Goal: Task Accomplishment & Management: Complete application form

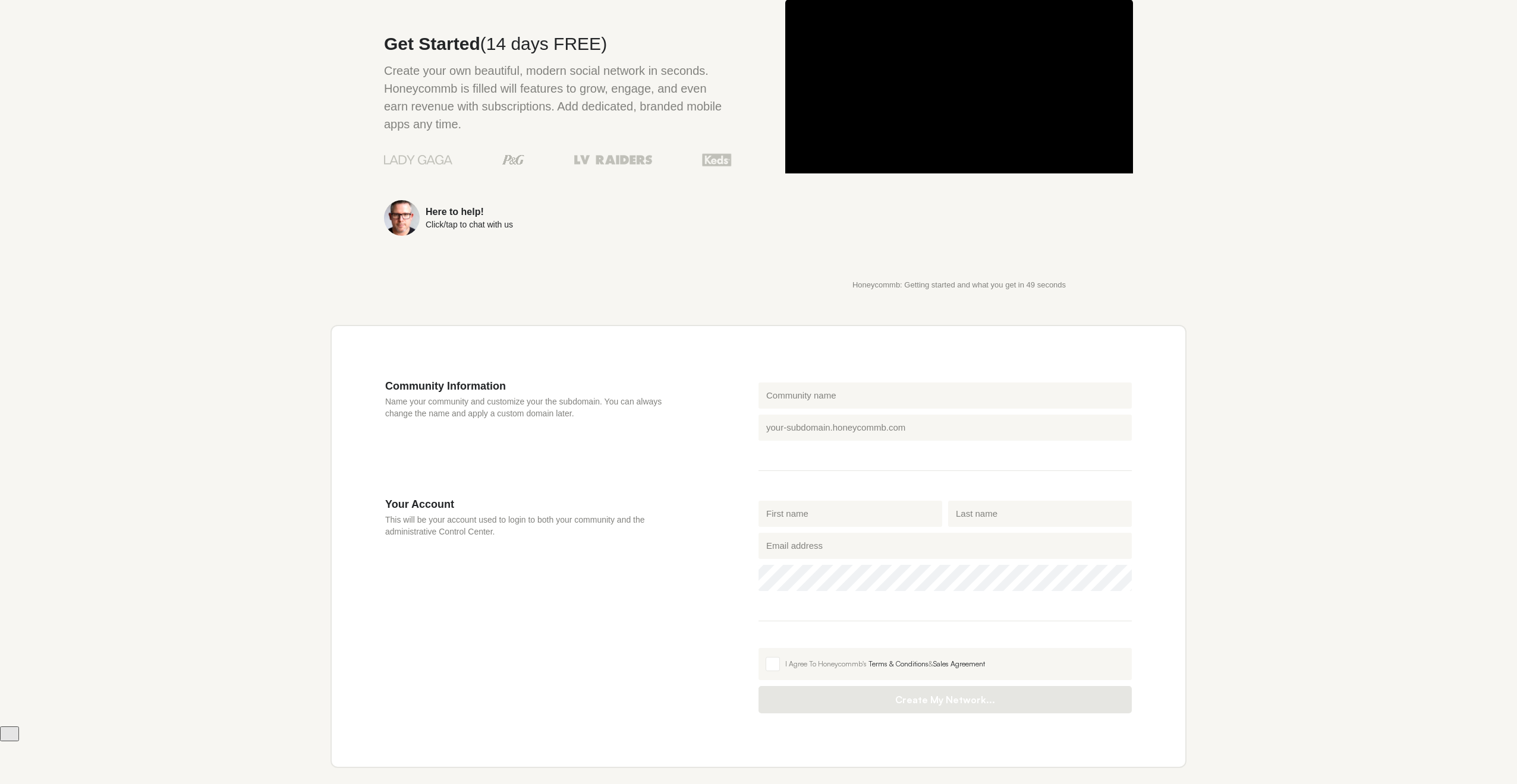
scroll to position [90, 0]
click at [798, 398] on input "Community name" at bounding box center [944, 394] width 373 height 26
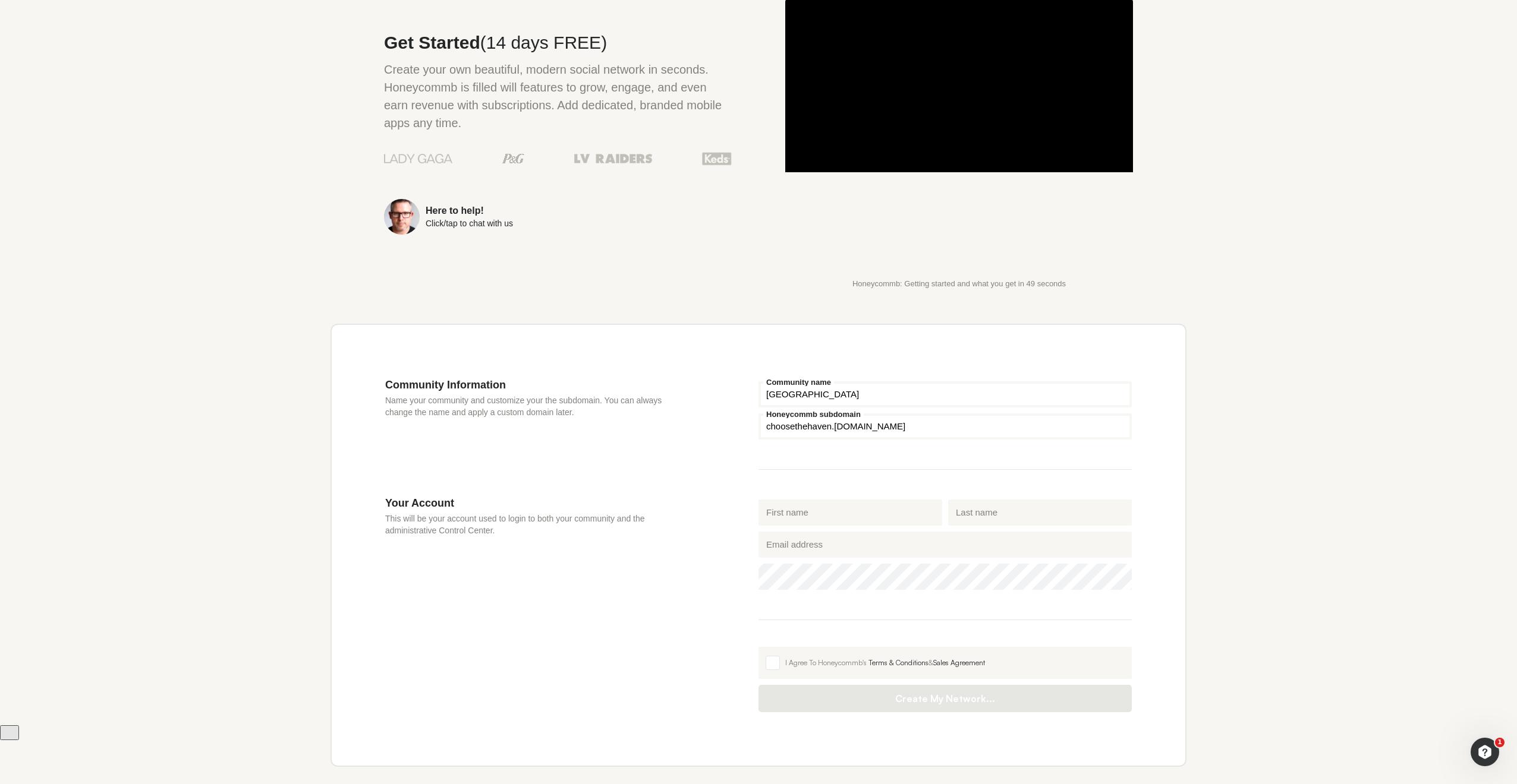
type input "[GEOGRAPHIC_DATA]"
click at [801, 521] on input "First name" at bounding box center [850, 512] width 184 height 26
drag, startPoint x: 794, startPoint y: 512, endPoint x: 981, endPoint y: 530, distance: 187.9
click at [794, 513] on input "First name" at bounding box center [850, 512] width 184 height 26
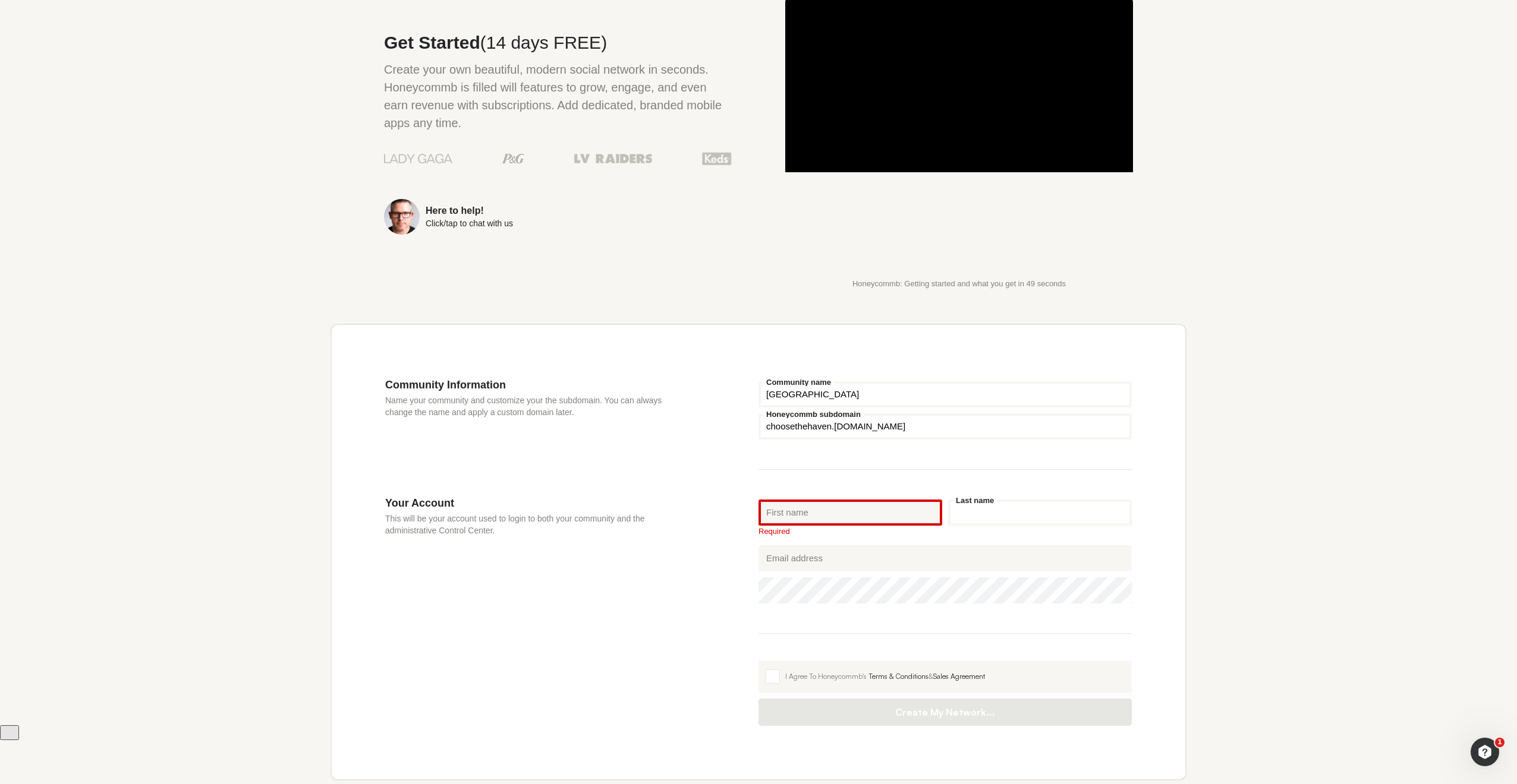
click at [1032, 523] on input "Last name" at bounding box center [1040, 512] width 184 height 26
click at [897, 557] on input "Email address" at bounding box center [944, 558] width 373 height 26
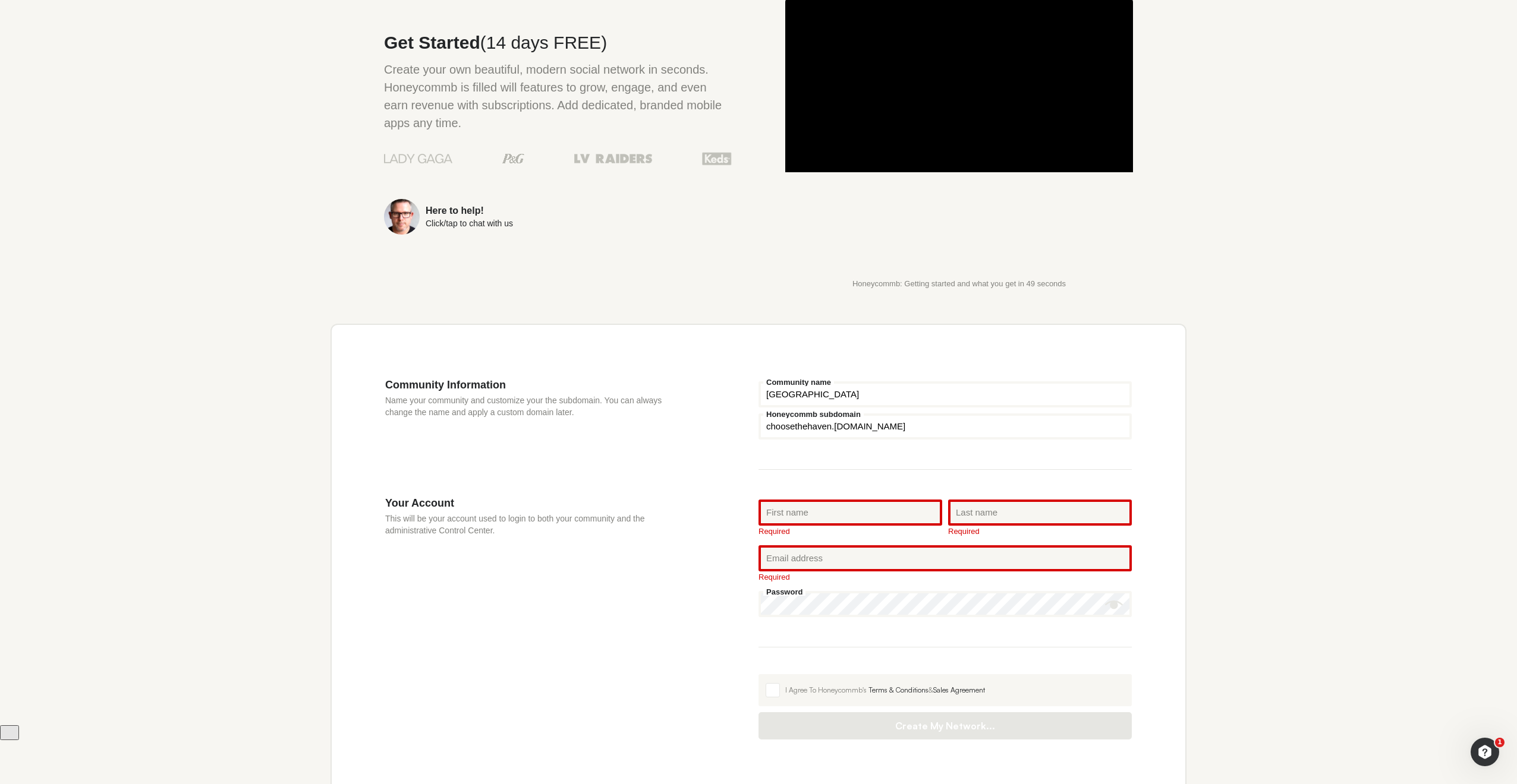
click at [896, 592] on div "Password" at bounding box center [945, 604] width 379 height 32
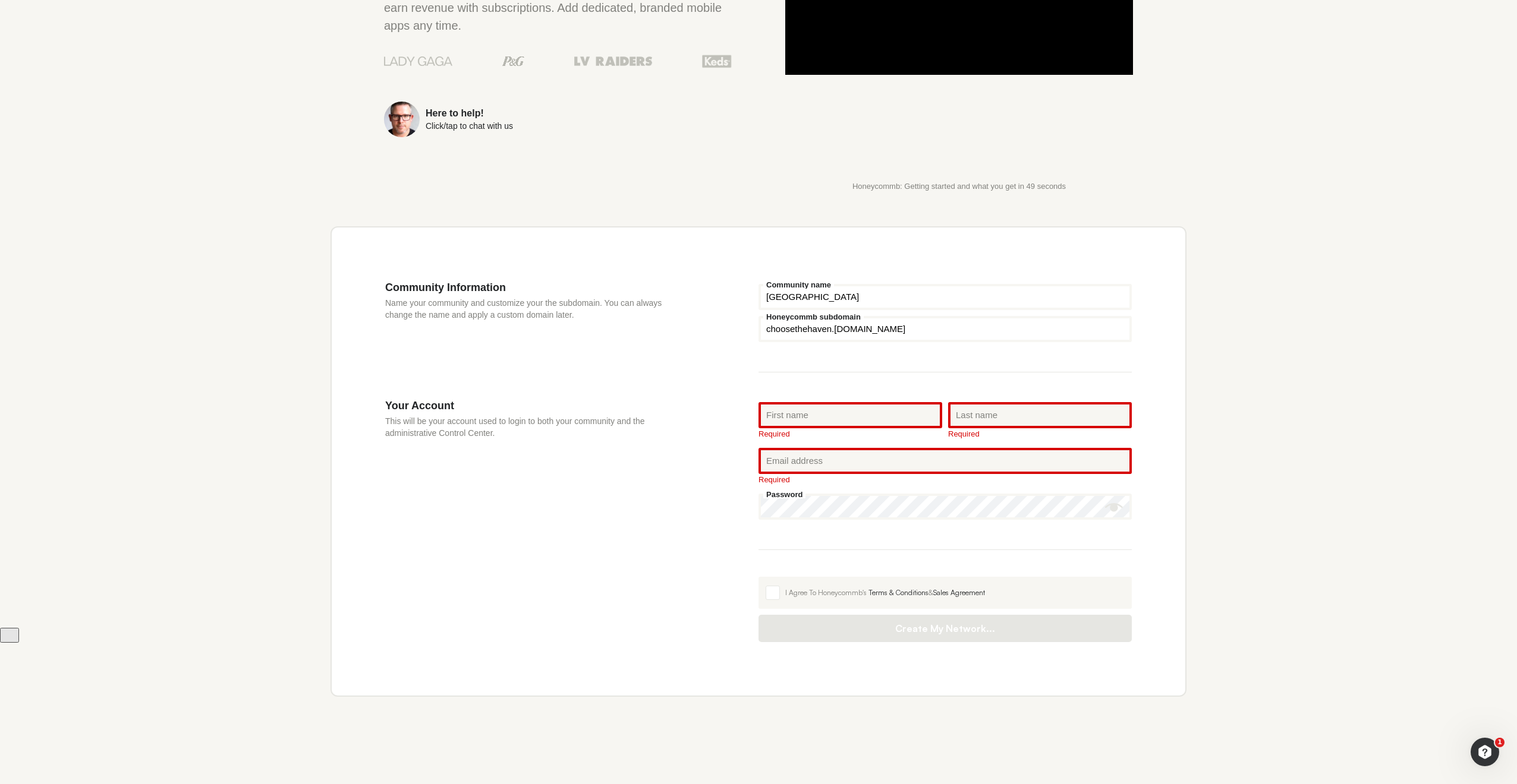
scroll to position [191, 0]
click at [607, 484] on div "Your Account This will be your account used to login to both your community and…" at bounding box center [571, 519] width 373 height 243
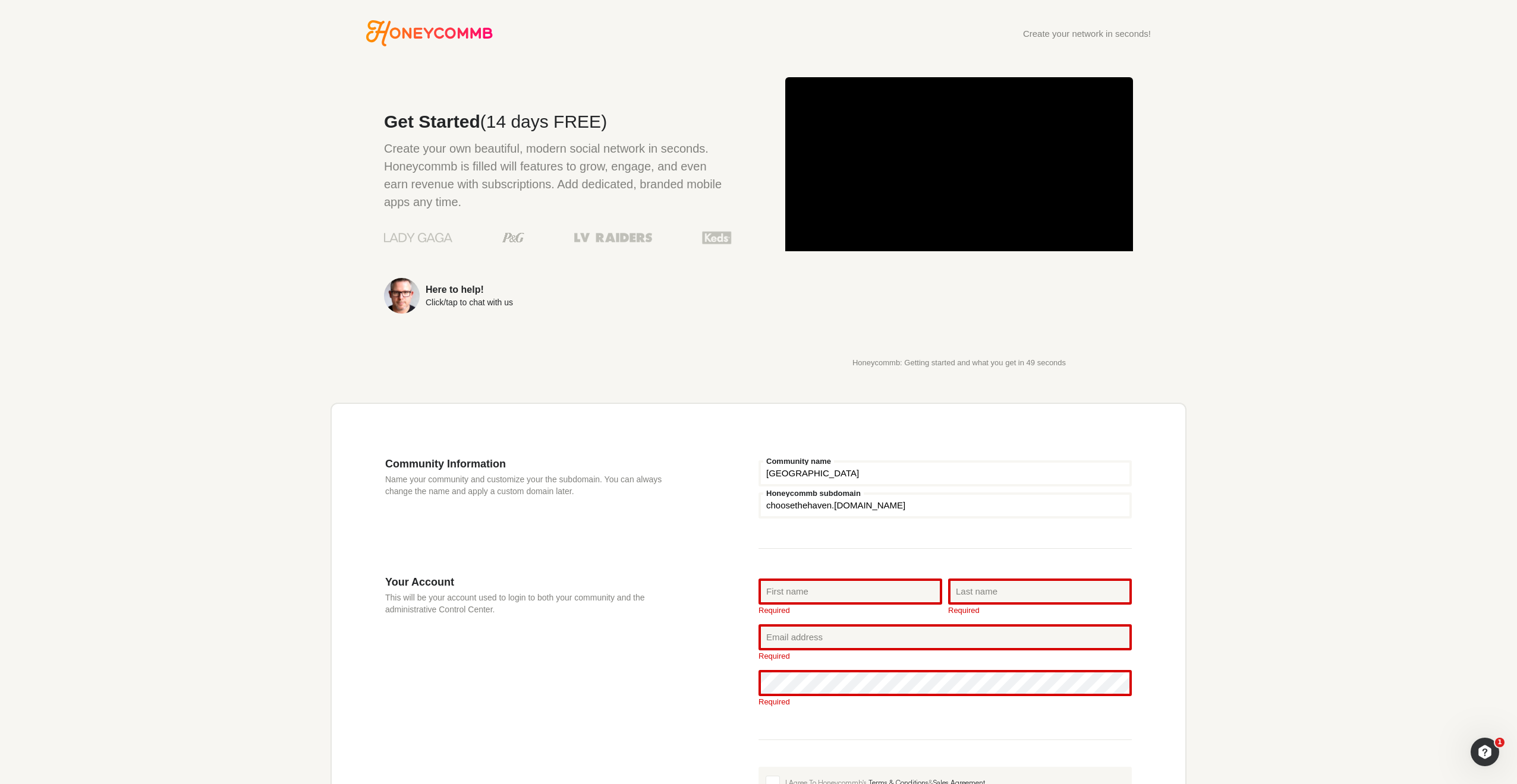
scroll to position [0, 0]
